Goal: Task Accomplishment & Management: Use online tool/utility

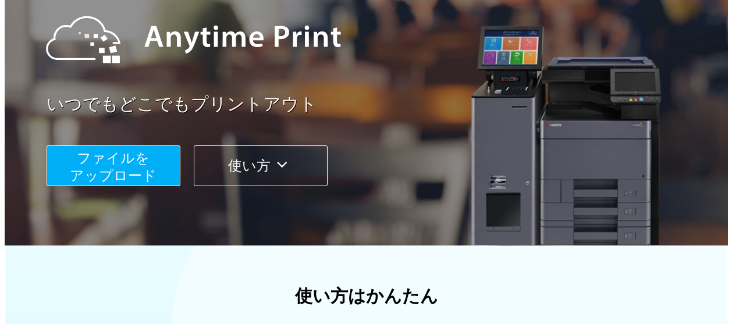
scroll to position [134, 0]
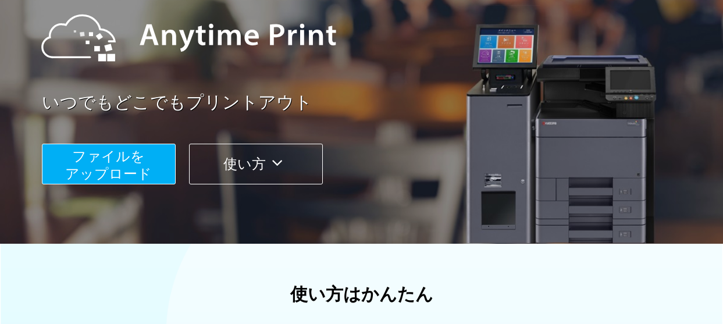
click at [139, 161] on span "ファイルを ​​アップロード" at bounding box center [108, 164] width 87 height 33
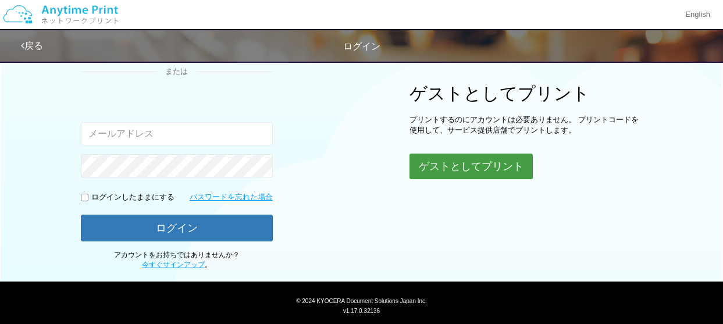
click at [472, 175] on button "ゲストとしてプリント" at bounding box center [471, 167] width 123 height 26
click at [463, 168] on button "ゲストとしてプリント" at bounding box center [471, 167] width 123 height 26
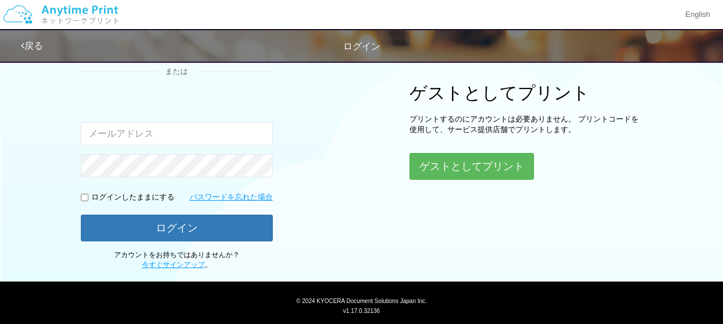
click at [420, 310] on div "v1.17.0.32136" at bounding box center [362, 311] width 710 height 10
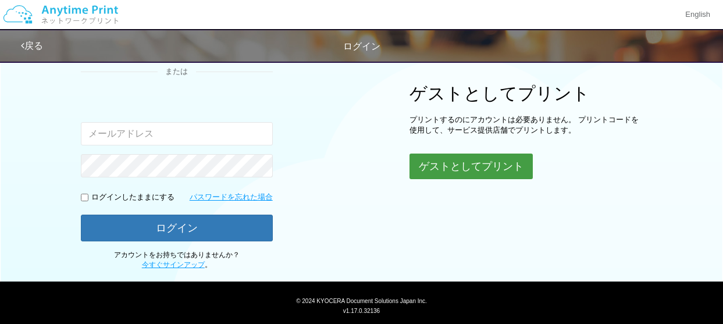
click at [483, 172] on button "ゲストとしてプリント" at bounding box center [471, 167] width 123 height 26
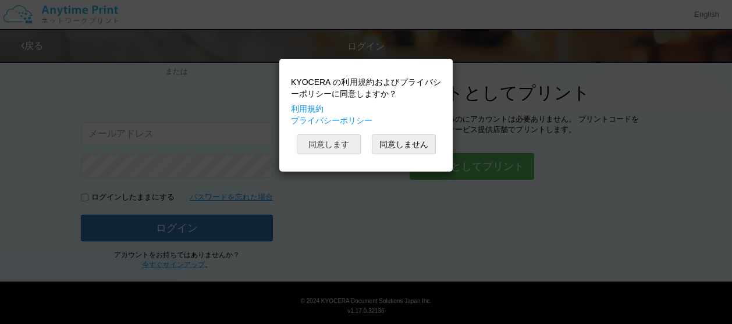
click at [336, 146] on button "同意します" at bounding box center [329, 144] width 64 height 20
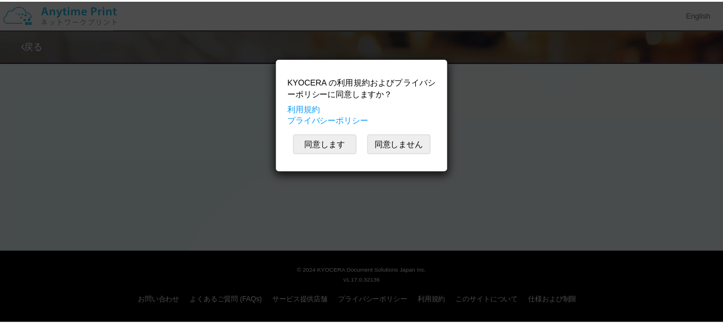
scroll to position [324, 0]
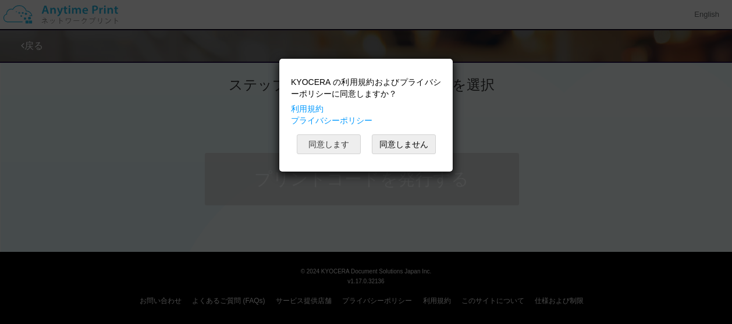
click at [336, 146] on button "同意します" at bounding box center [329, 144] width 64 height 20
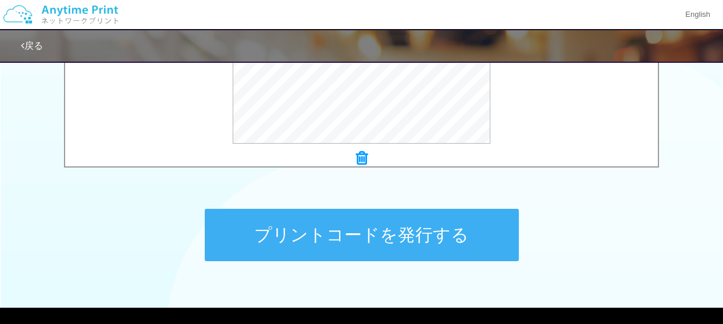
scroll to position [509, 0]
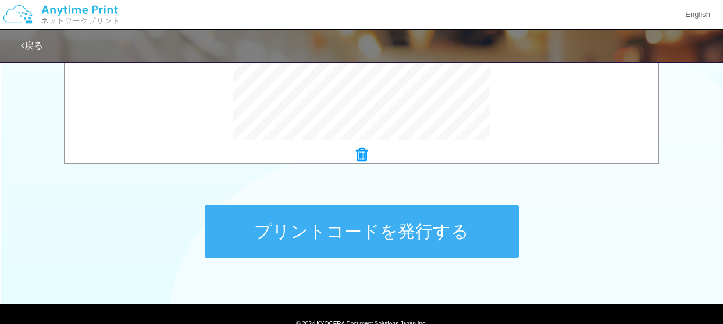
click at [469, 228] on button "プリントコードを発行する" at bounding box center [362, 231] width 314 height 52
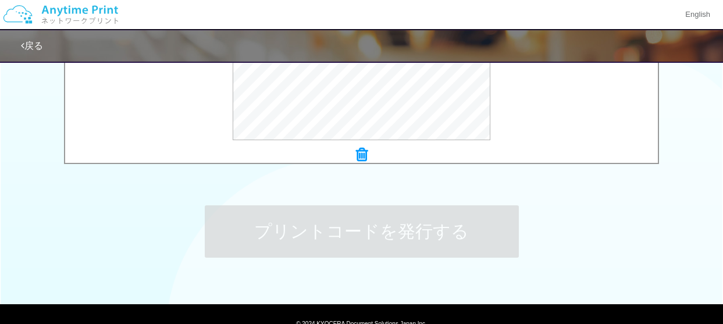
scroll to position [0, 0]
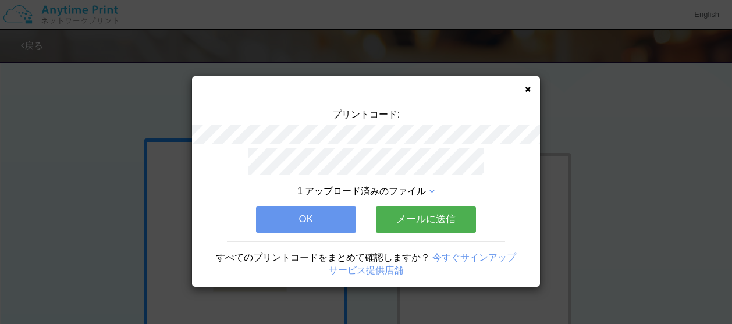
click at [310, 219] on button "OK" at bounding box center [306, 220] width 100 height 26
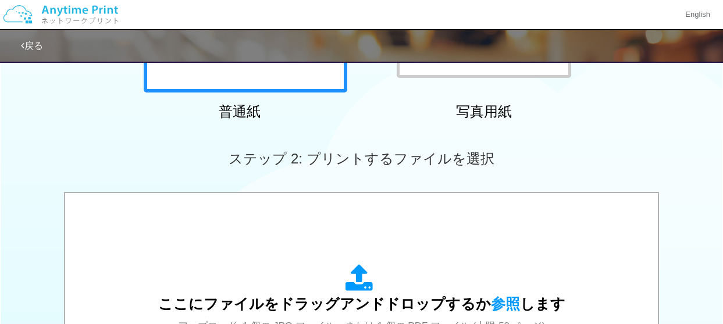
scroll to position [286, 0]
